Goal: Task Accomplishment & Management: Manage account settings

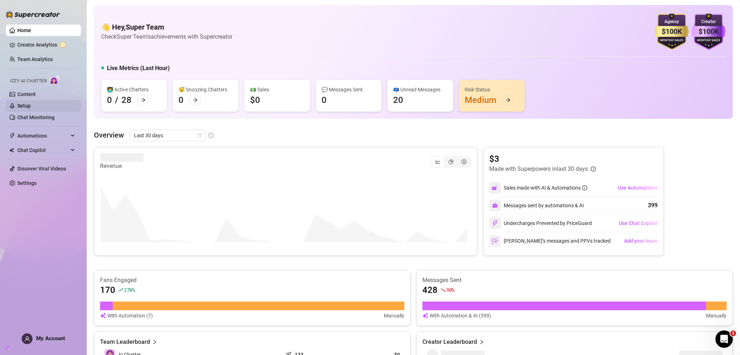
click at [31, 107] on link "Setup" at bounding box center [23, 106] width 13 height 6
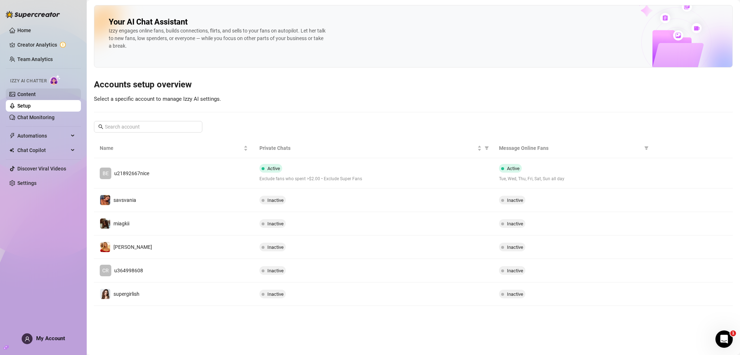
click at [36, 92] on link "Content" at bounding box center [26, 94] width 18 height 6
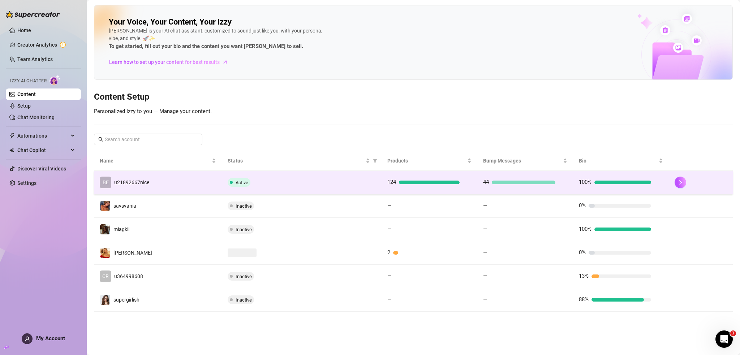
click at [165, 178] on td "BE u21892667nice" at bounding box center [158, 182] width 128 height 23
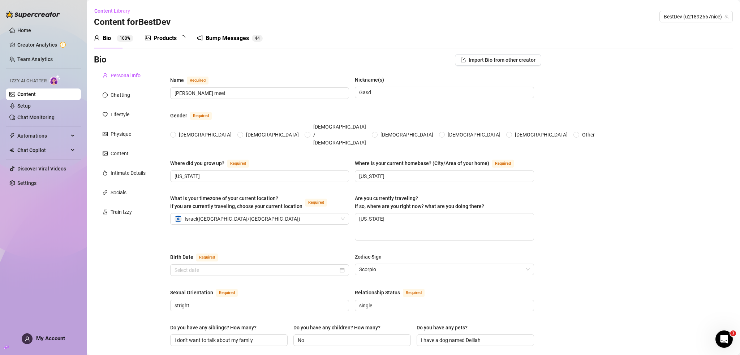
radio input "true"
type input "[DATE]"
click at [128, 94] on div "Chatting" at bounding box center [121, 95] width 20 height 8
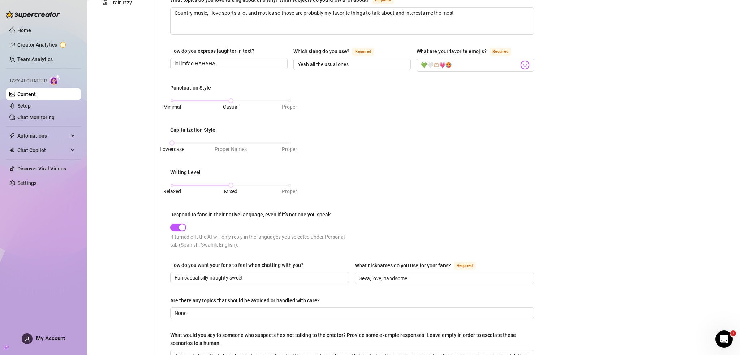
scroll to position [253, 0]
